Goal: Task Accomplishment & Management: Manage account settings

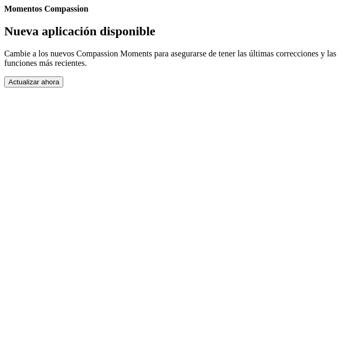
click at [63, 87] on button "Actualizar ahora" at bounding box center [33, 81] width 59 height 11
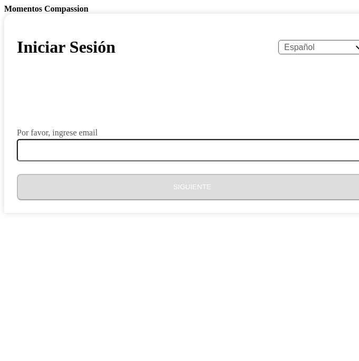
select select "es"
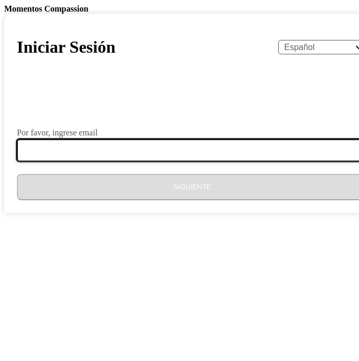
click at [142, 161] on input "Por favor, ingrese email" at bounding box center [198, 150] width 363 height 22
type input "[EMAIL_ADDRESS][DOMAIN_NAME]"
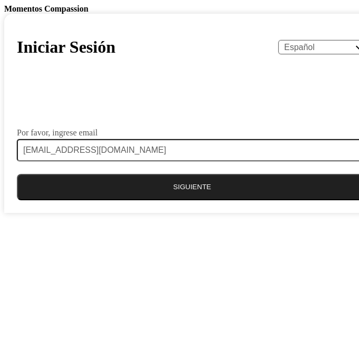
click at [154, 200] on button "Siguiente" at bounding box center [192, 187] width 350 height 26
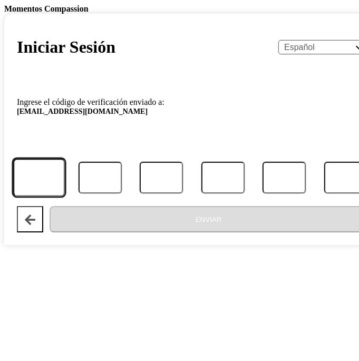
click at [64, 197] on input "Código" at bounding box center [39, 177] width 52 height 38
type input "9"
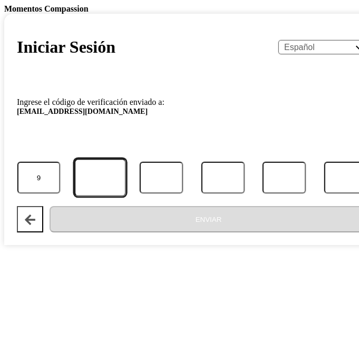
type input "9"
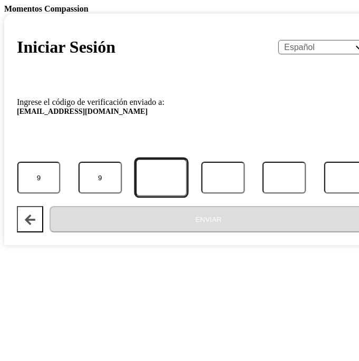
type input "1"
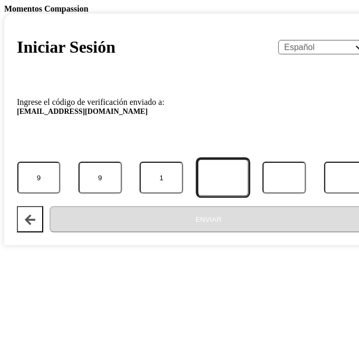
type input "1"
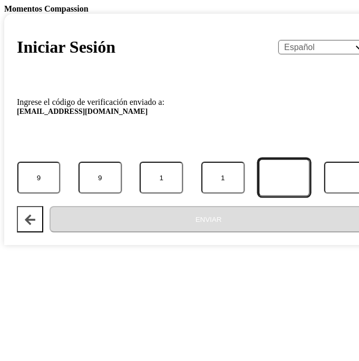
type input "7"
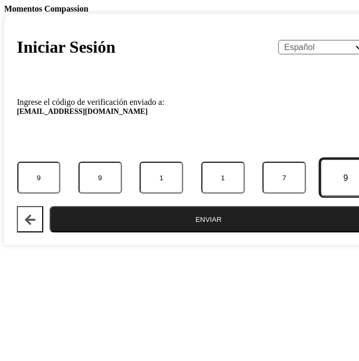
type input "9"
click at [49, 206] on button "Enviar" at bounding box center [207, 219] width 317 height 26
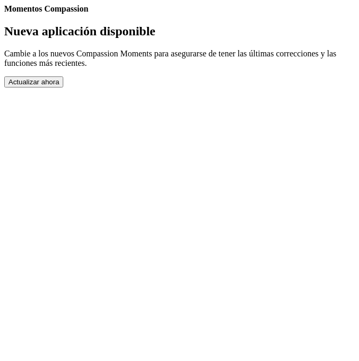
click at [63, 87] on button "Actualizar ahora" at bounding box center [33, 81] width 59 height 11
